Goal: Task Accomplishment & Management: Manage account settings

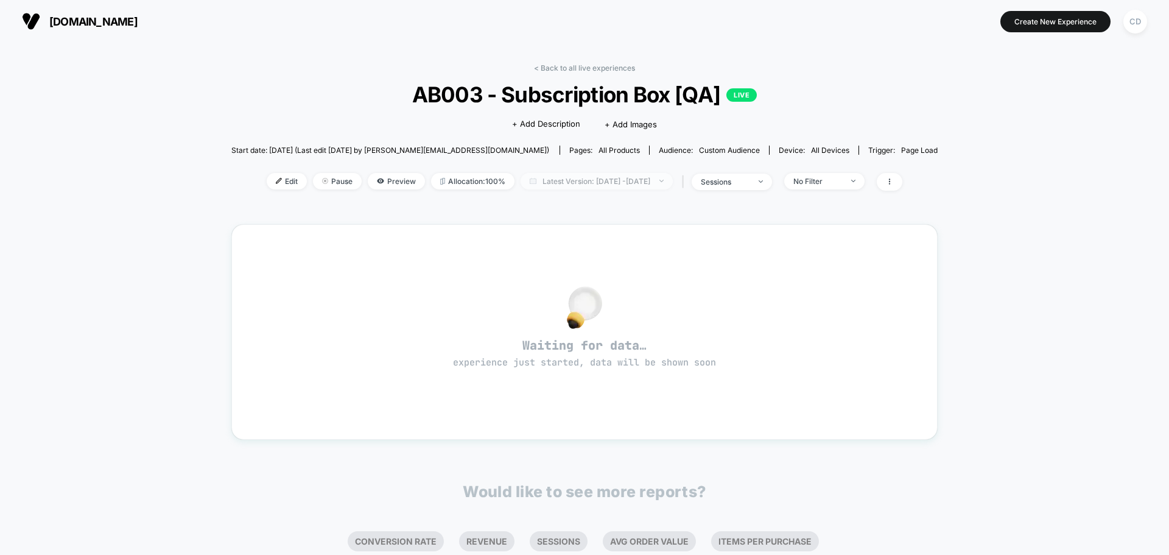
click at [619, 182] on span "Latest Version: [DATE] - [DATE]" at bounding box center [597, 181] width 152 height 16
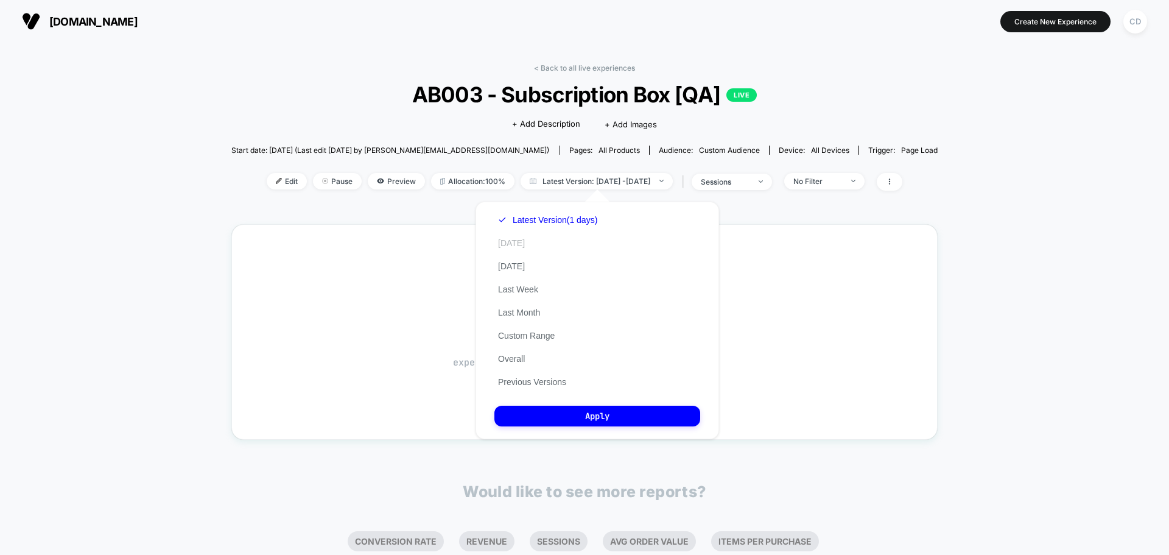
click at [518, 243] on button "[DATE]" at bounding box center [511, 242] width 34 height 11
click at [539, 219] on button "Latest Version (1 days)" at bounding box center [540, 219] width 92 height 11
click at [511, 241] on button "[DATE]" at bounding box center [511, 242] width 34 height 11
click at [633, 420] on button "Apply" at bounding box center [597, 416] width 206 height 21
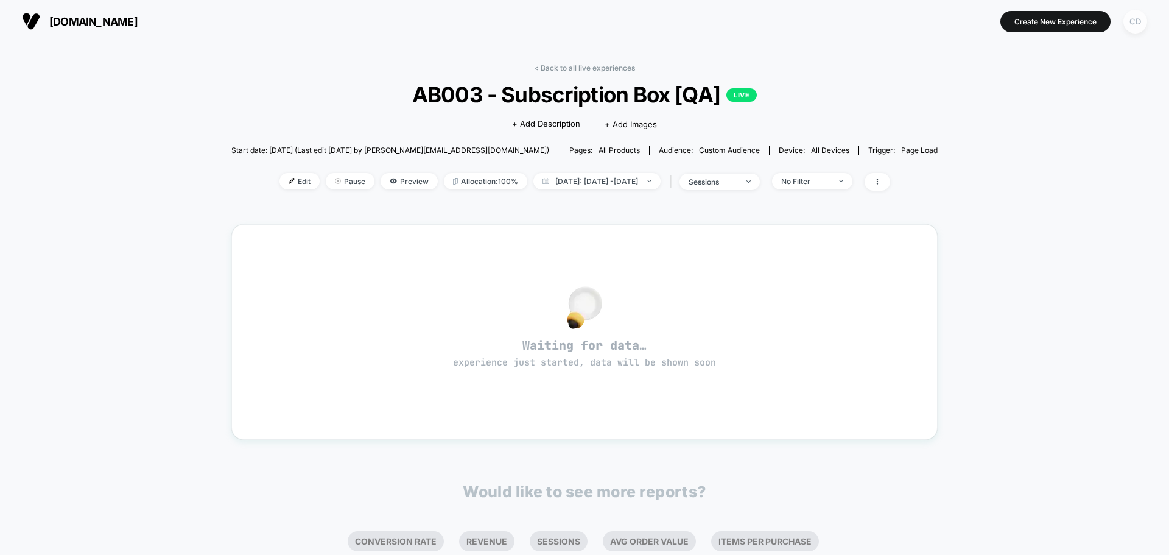
click at [1136, 19] on div "CD" at bounding box center [1135, 22] width 24 height 24
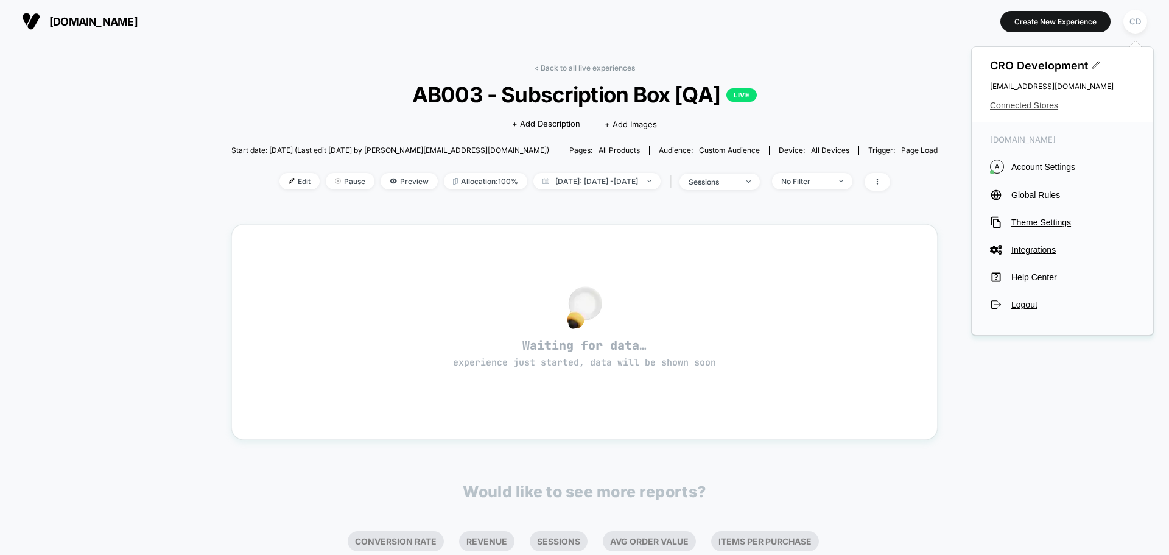
click at [1045, 106] on span "Connected Stores" at bounding box center [1062, 105] width 145 height 10
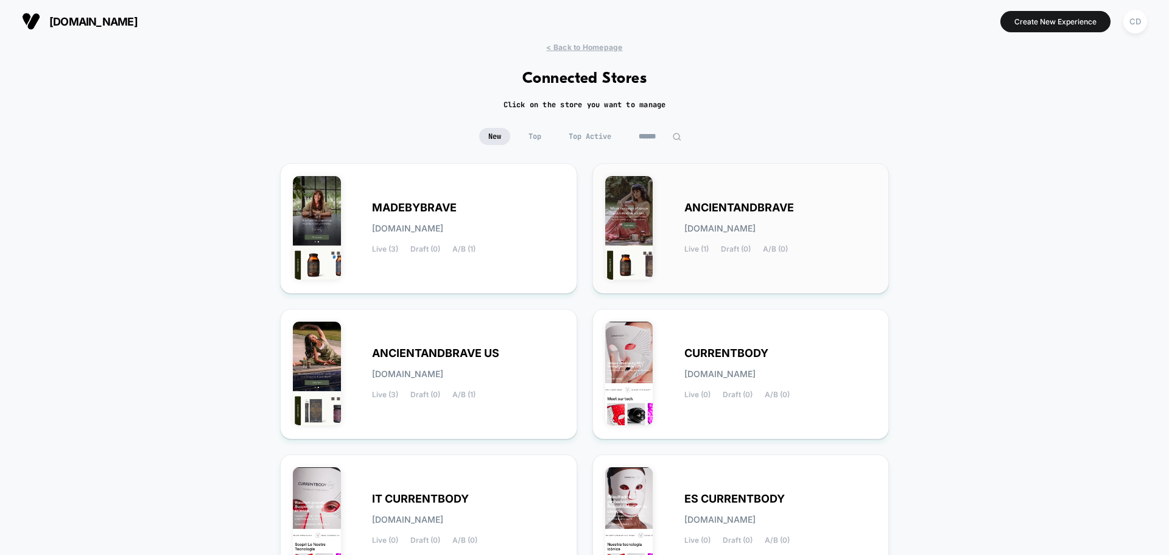
click at [750, 203] on span "ANCIENTANDBRAVE" at bounding box center [739, 207] width 110 height 9
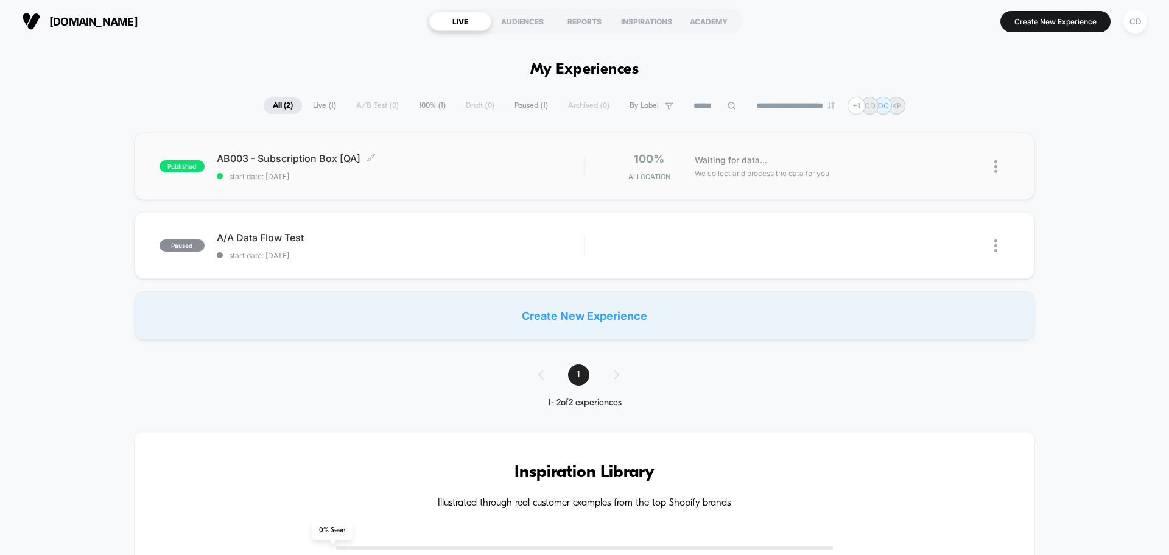
click at [525, 163] on span "AB003 - Subscription Box [QA] Click to edit experience details" at bounding box center [400, 158] width 367 height 12
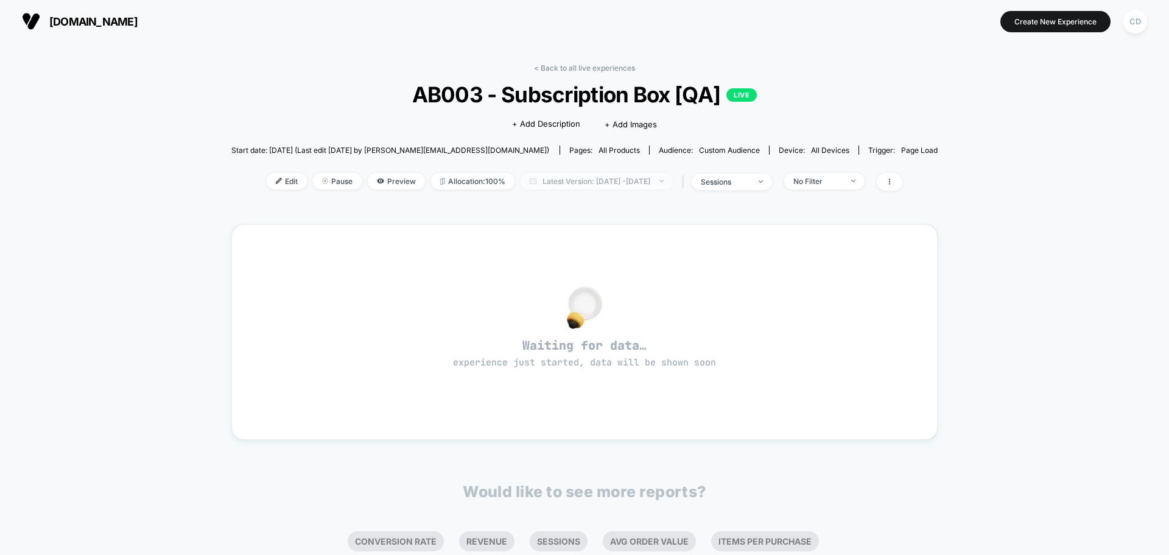
click at [605, 189] on span "Latest Version: [DATE] - [DATE]" at bounding box center [597, 181] width 152 height 16
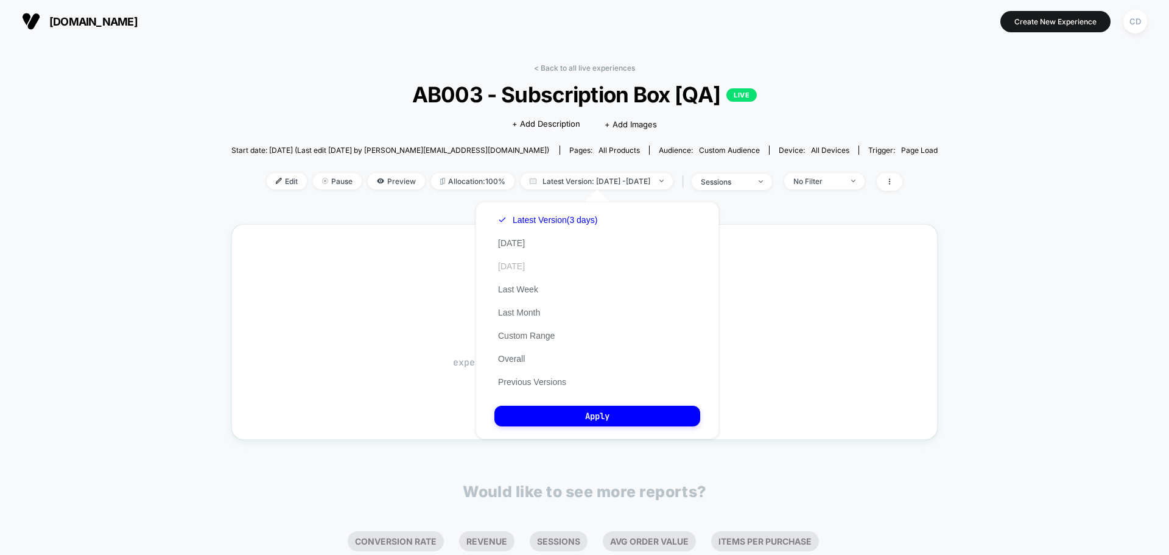
click at [529, 265] on button "[DATE]" at bounding box center [511, 266] width 34 height 11
click at [598, 422] on button "Apply" at bounding box center [597, 416] width 206 height 21
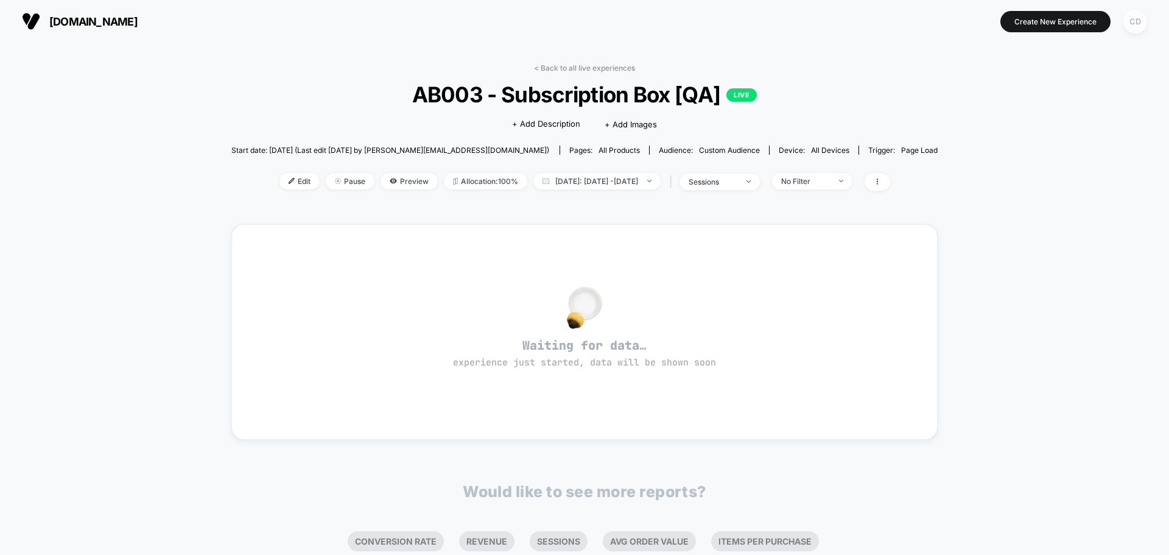
click at [1132, 26] on div "CD" at bounding box center [1135, 22] width 24 height 24
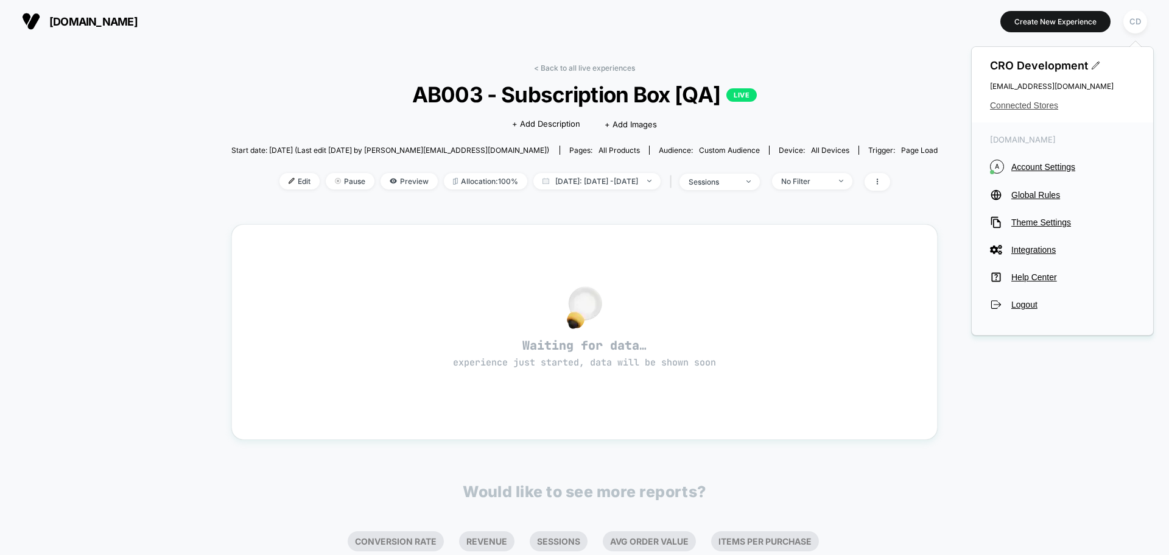
click at [1052, 103] on span "Connected Stores" at bounding box center [1062, 105] width 145 height 10
